Goal: Task Accomplishment & Management: Manage account settings

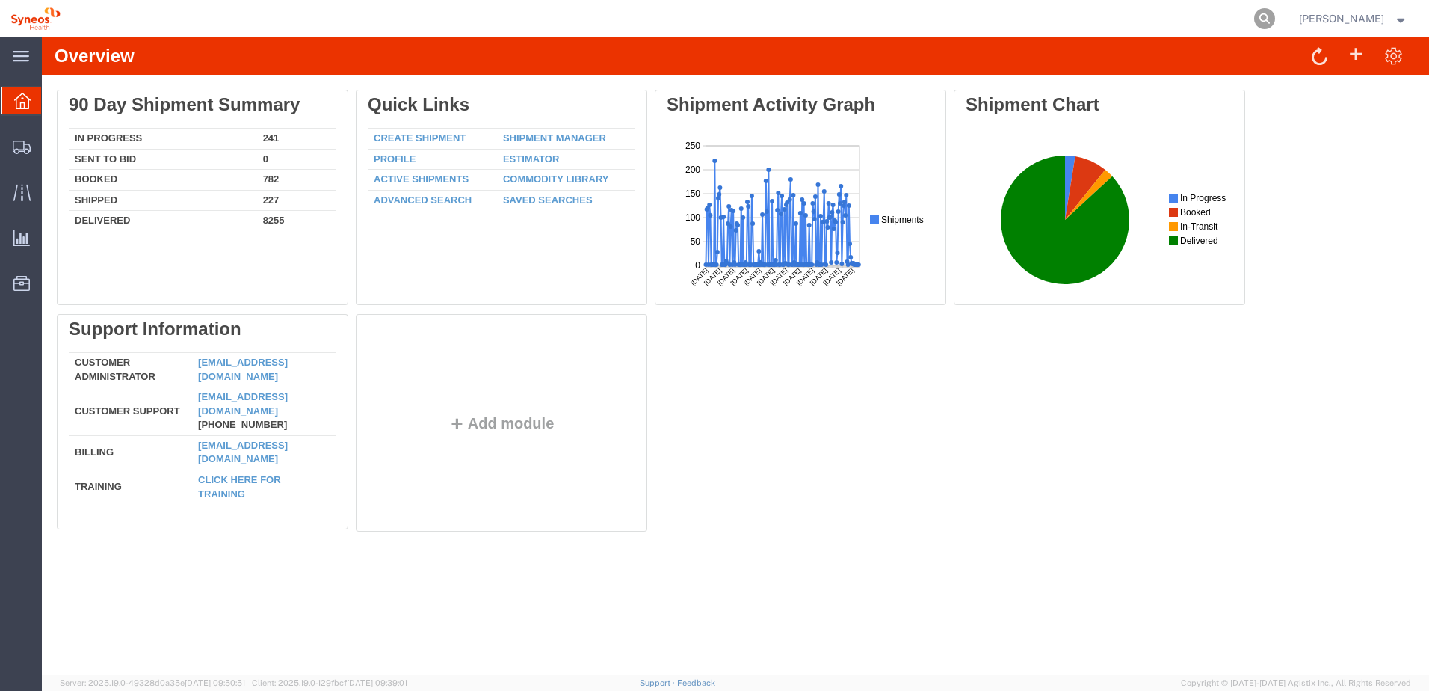
click at [1275, 22] on icon at bounding box center [1265, 18] width 21 height 21
click at [989, 20] on input "search" at bounding box center [1027, 19] width 455 height 36
paste input "56847136"
type input "56847136"
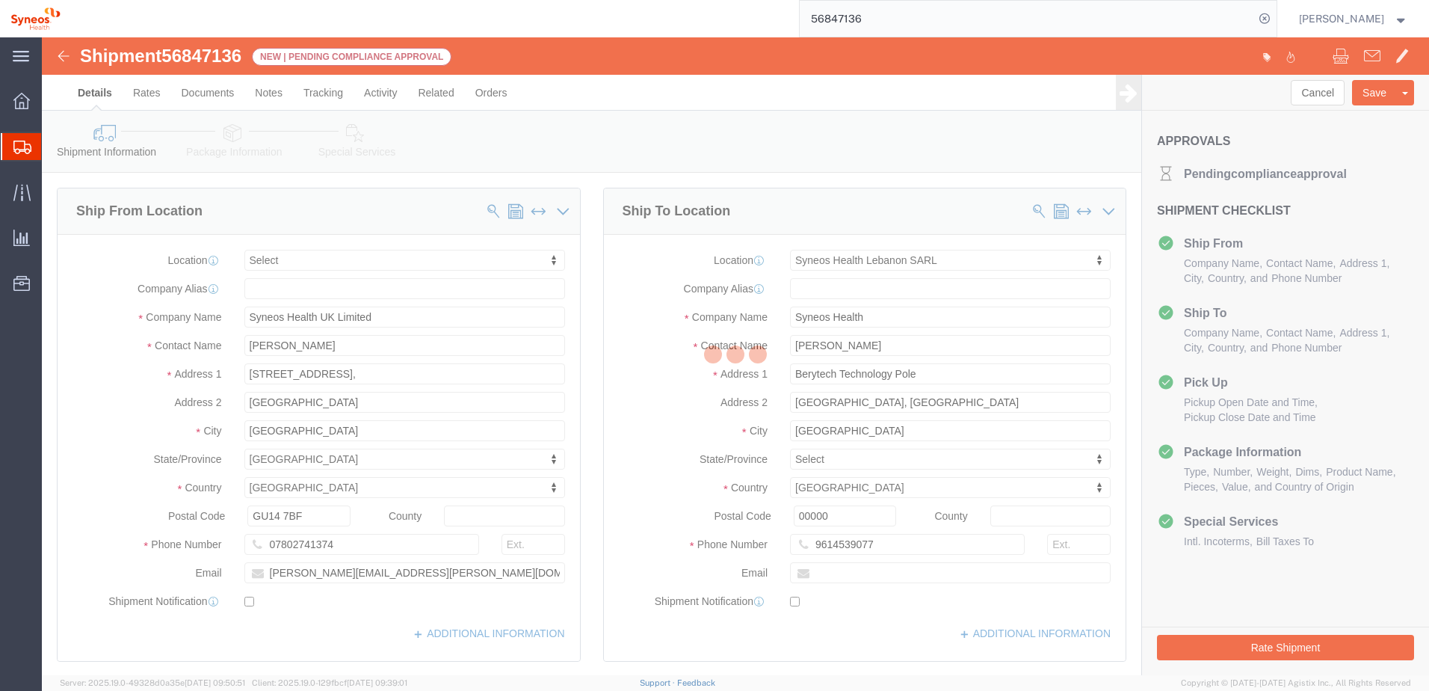
select select
select select "48843"
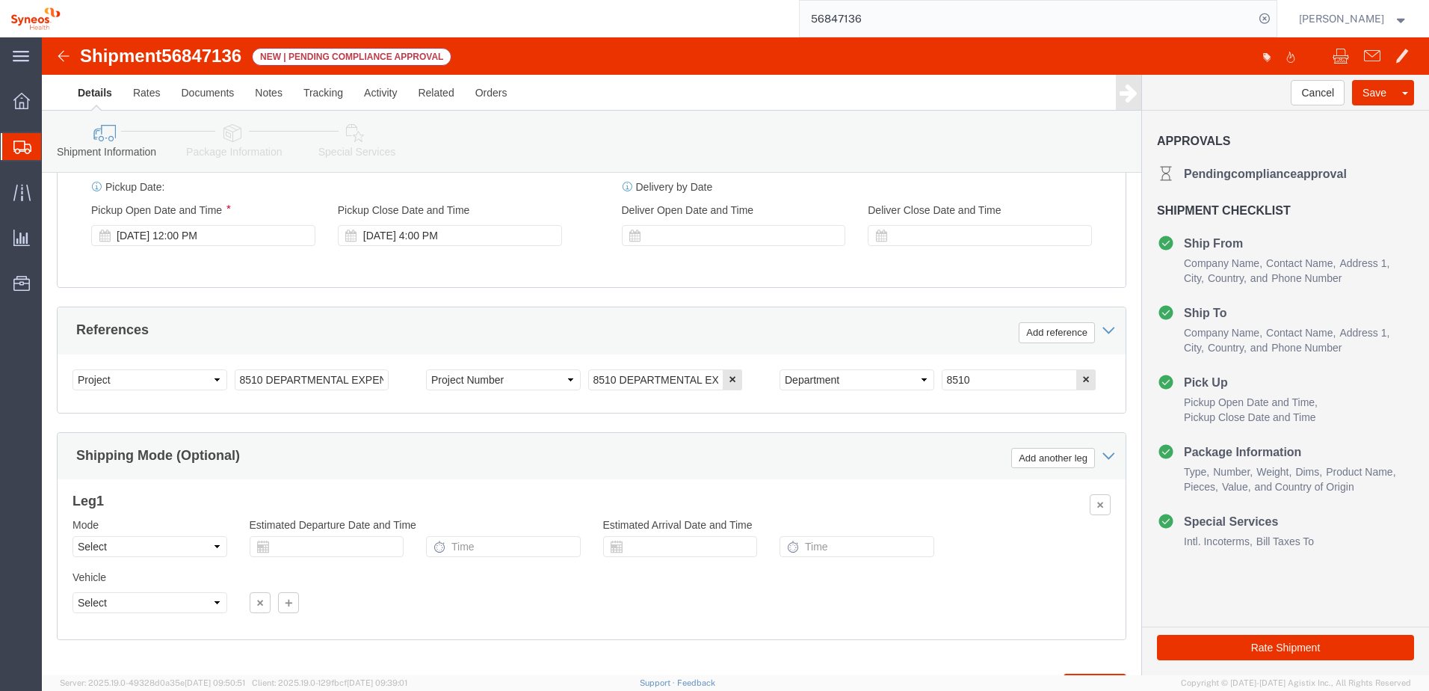
scroll to position [647, 0]
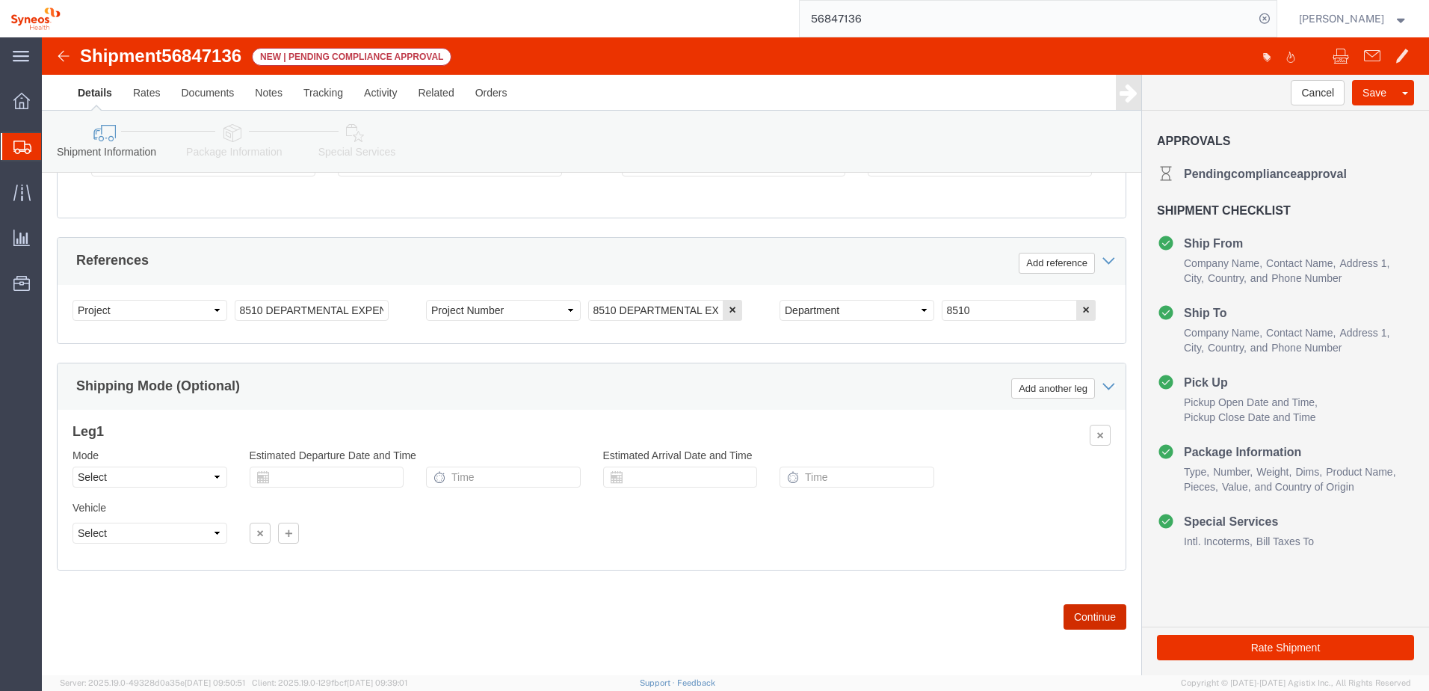
click button "Continue"
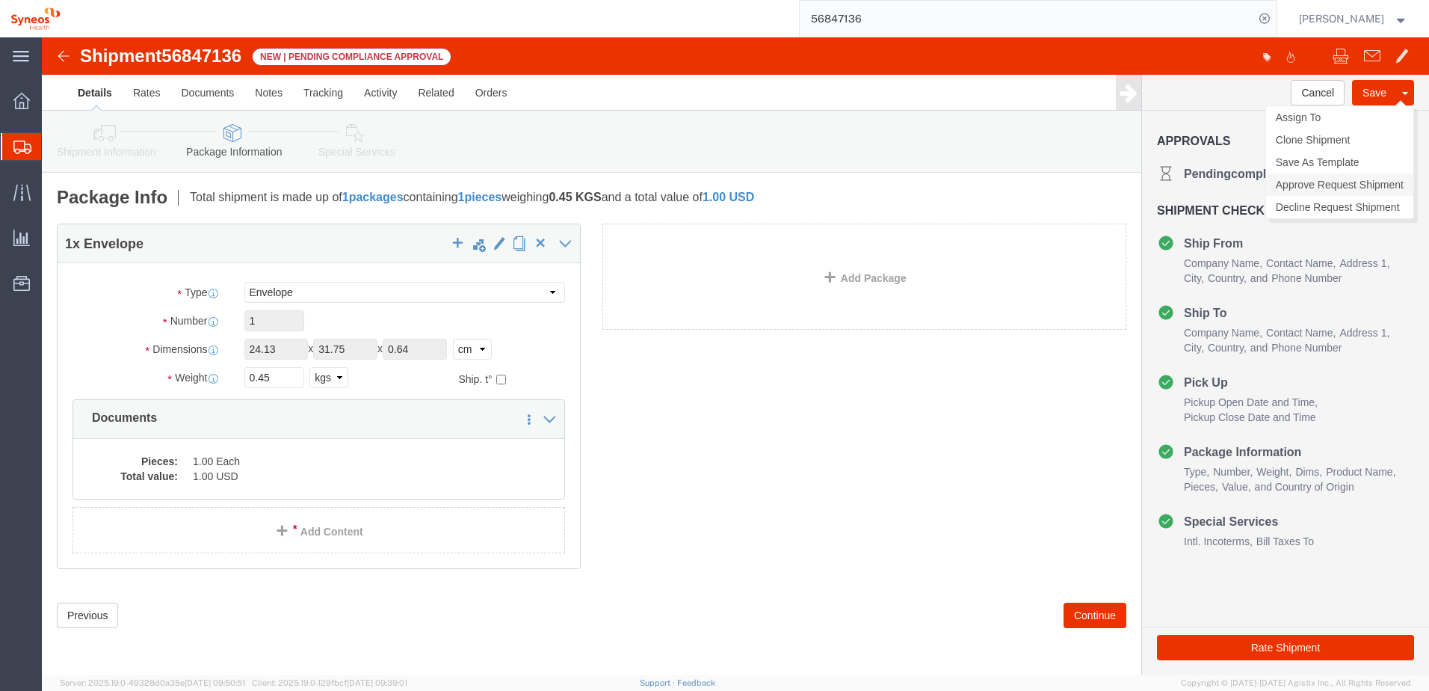
click link "Approve Request Shipment"
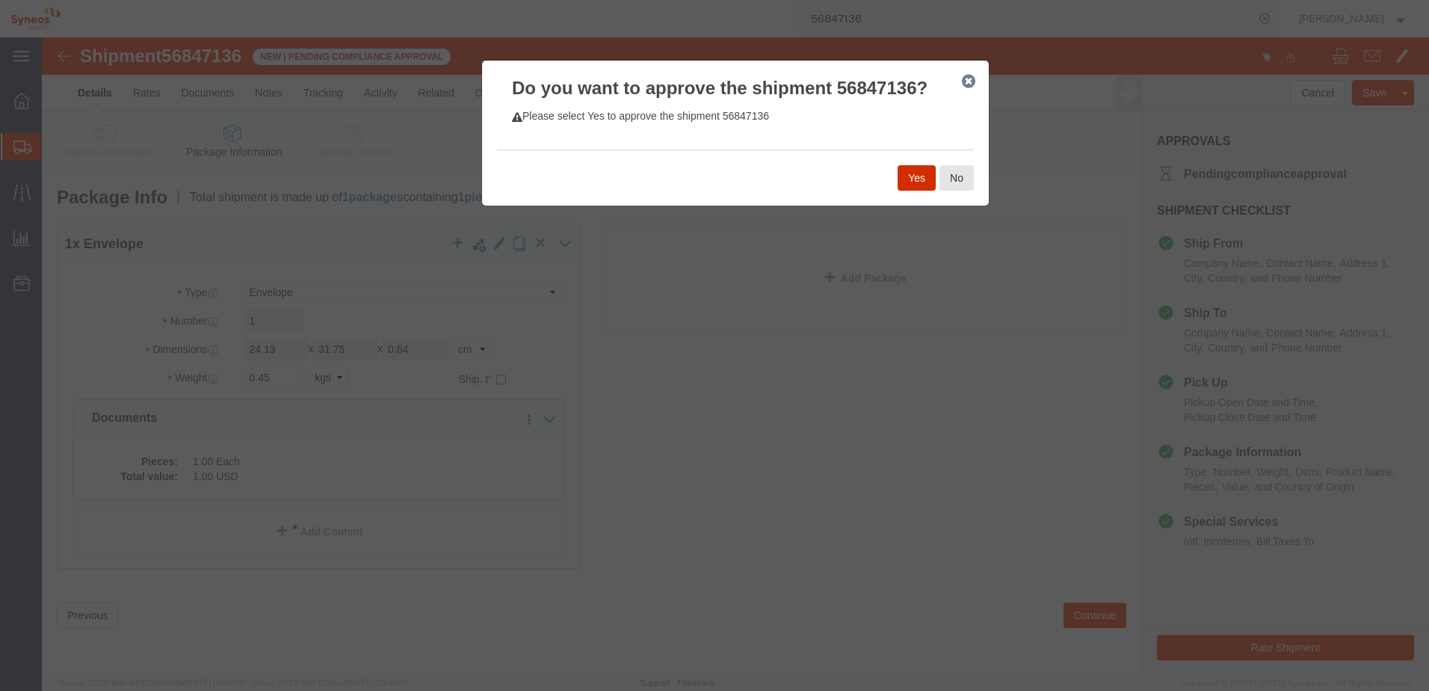
click button "Yes"
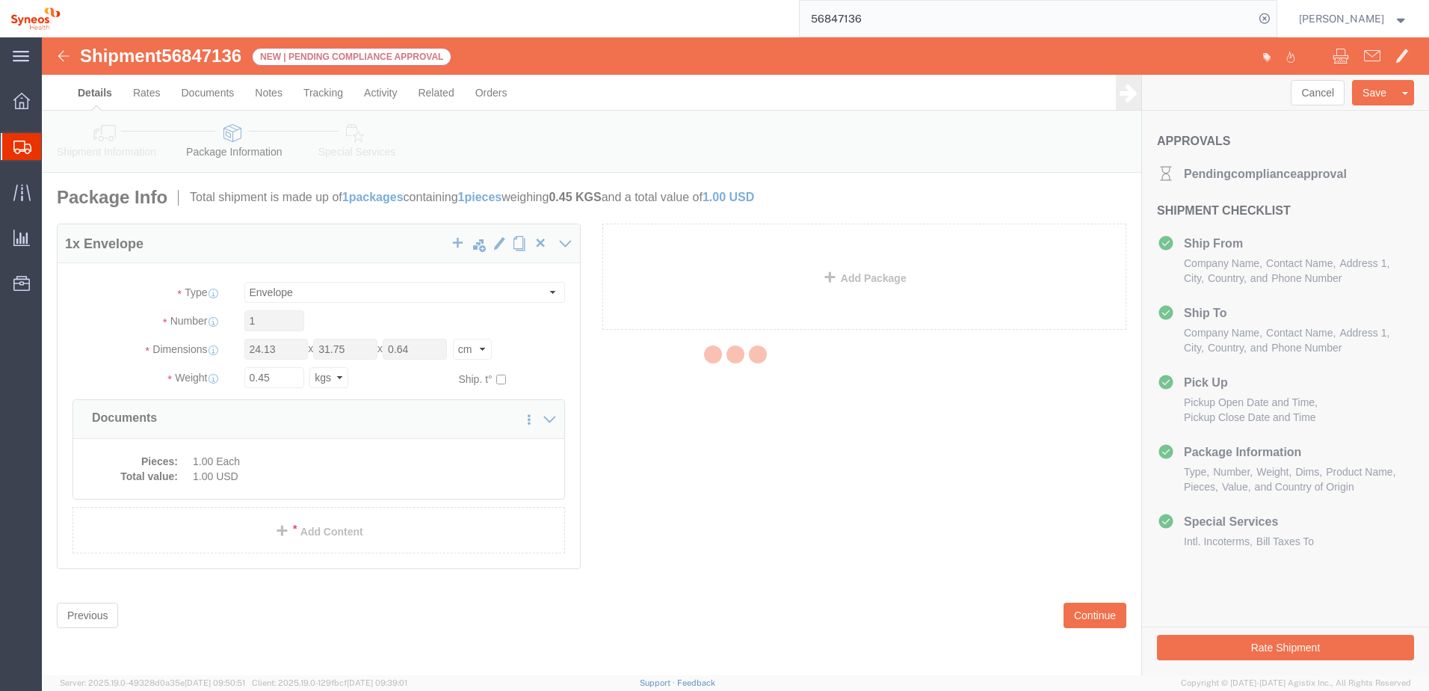
select select "48843"
